Goal: Register for event/course

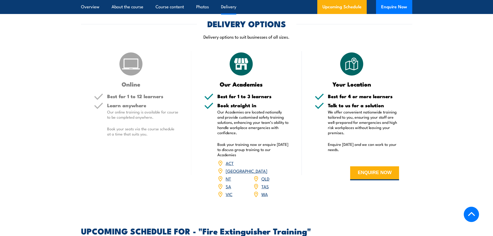
scroll to position [636, 0]
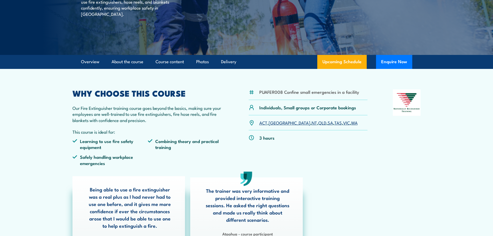
scroll to position [104, 0]
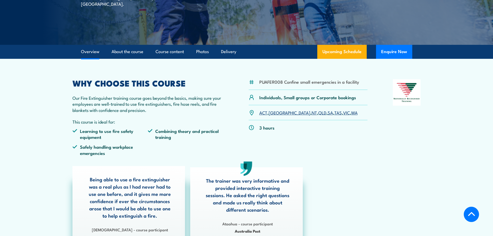
click at [328, 113] on link "SA" at bounding box center [330, 112] width 5 height 6
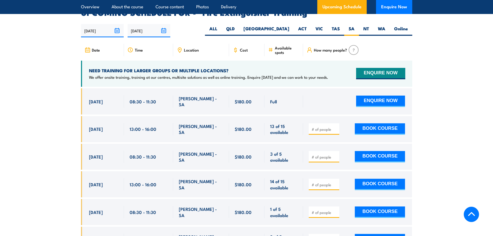
scroll to position [868, 0]
